Goal: Browse casually: Explore the website without a specific task or goal

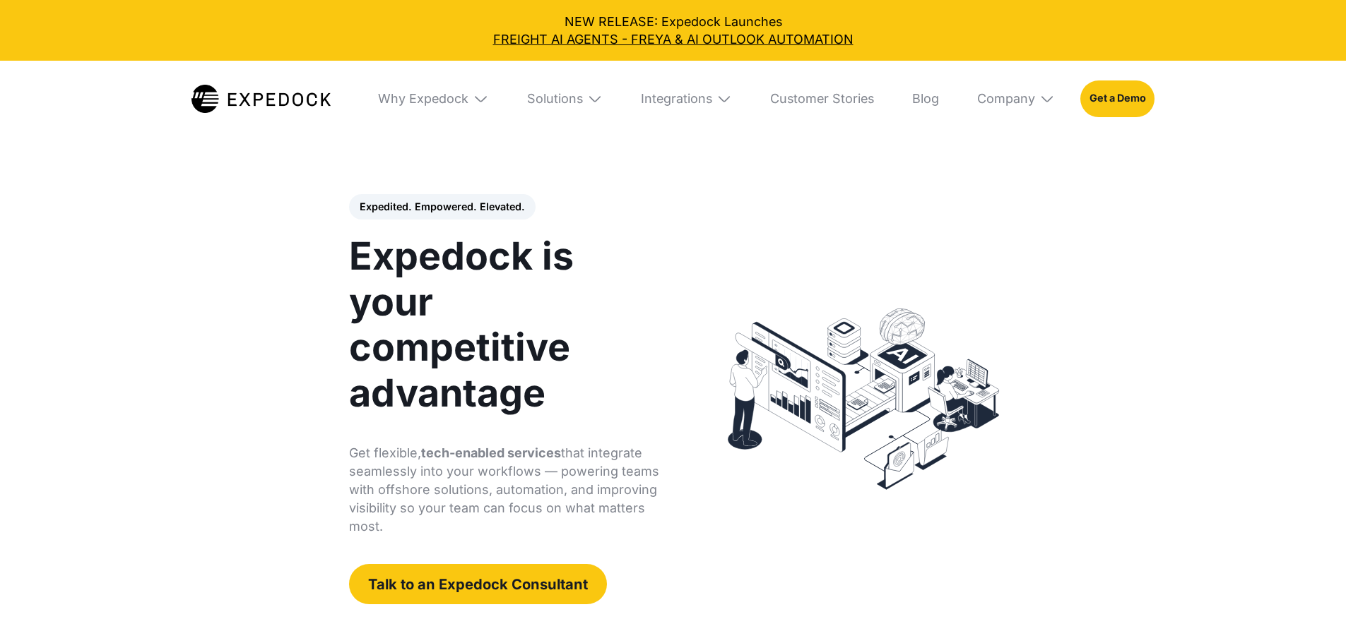
select select
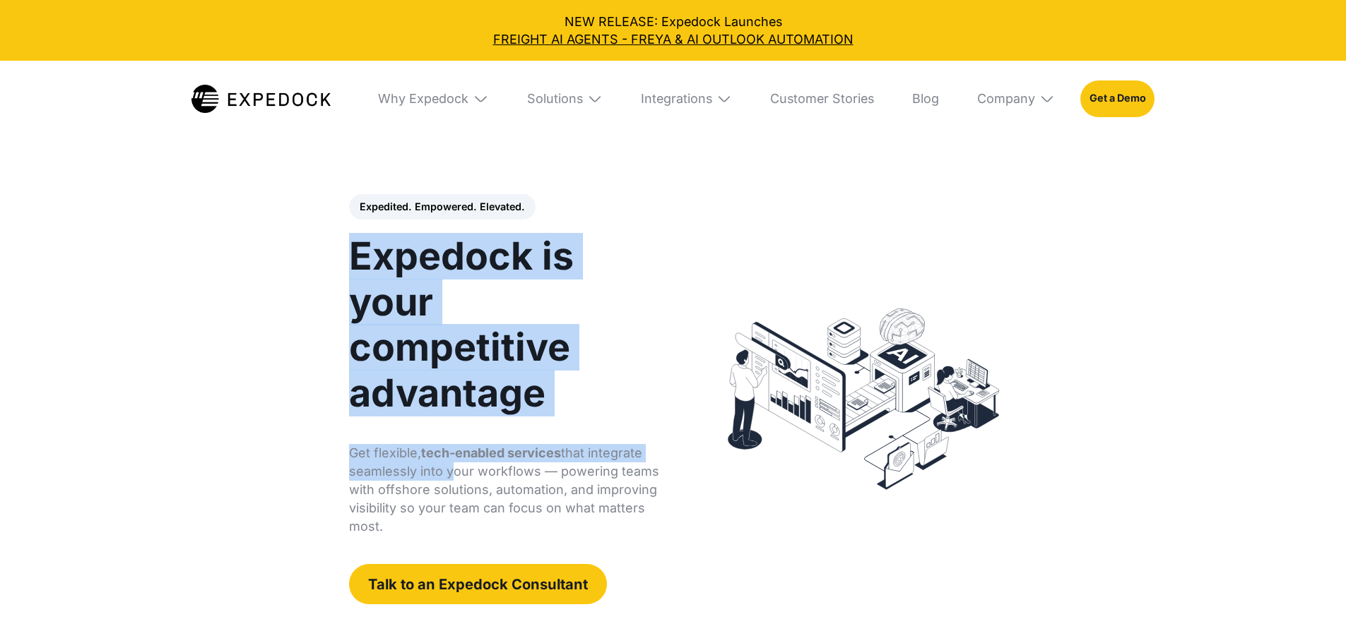
drag, startPoint x: 203, startPoint y: 295, endPoint x: 599, endPoint y: 369, distance: 402.4
click at [596, 370] on div "Expedited. Empowered. Elevated. Automate Freight Document Extraction at 99.97% …" at bounding box center [505, 399] width 313 height 410
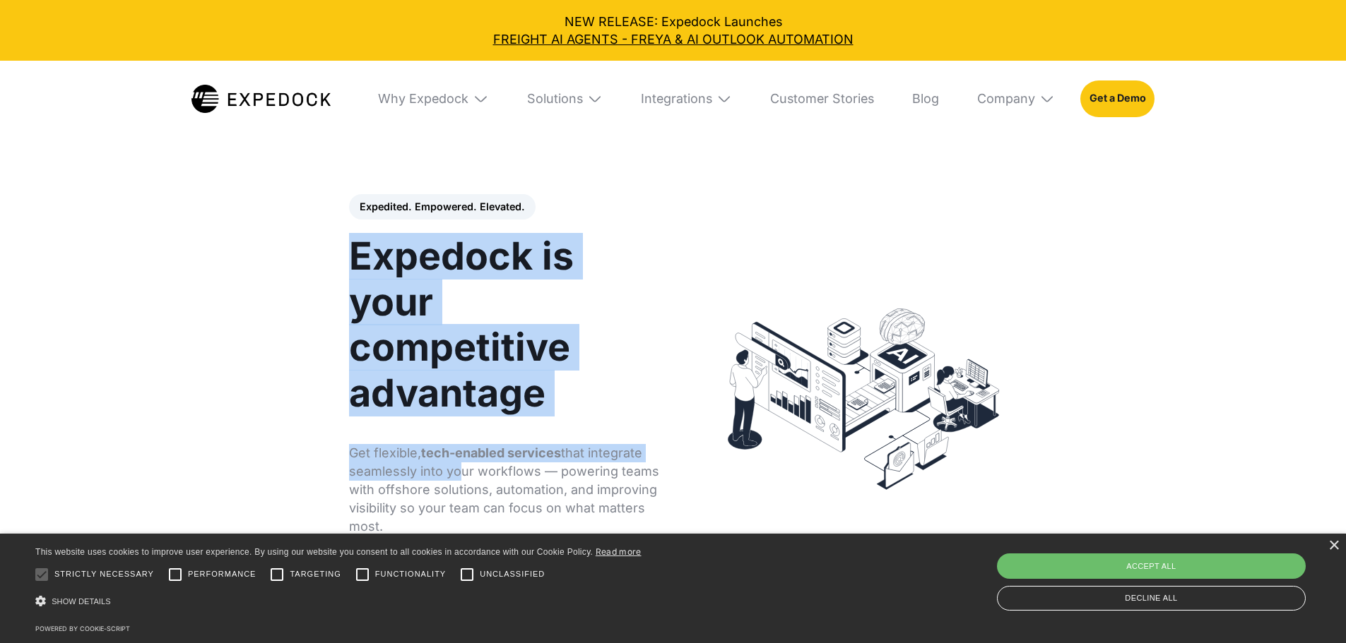
click at [620, 353] on h1 "Expedock is your competitive advantage" at bounding box center [505, 325] width 313 height 182
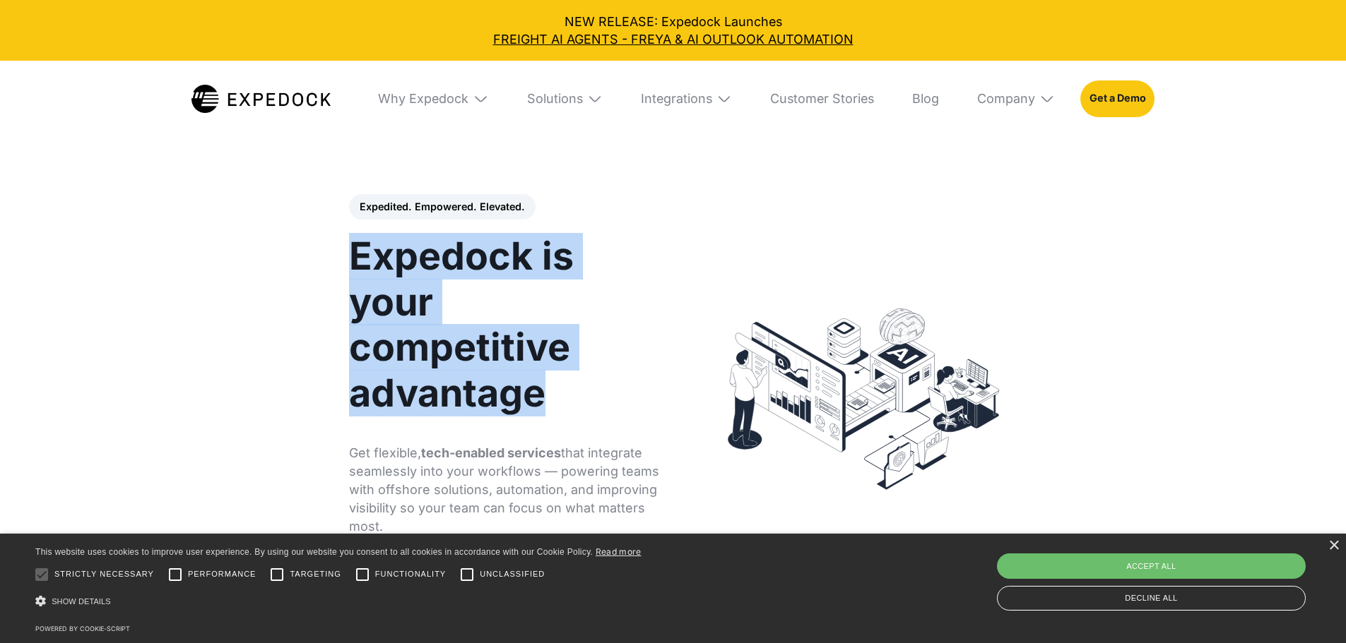
drag, startPoint x: 198, startPoint y: 296, endPoint x: 696, endPoint y: 328, distance: 499.7
click at [696, 328] on div "Expedited. Empowered. Elevated. Automate Freight Document Extraction at 99.97% …" at bounding box center [519, 399] width 369 height 410
